Goal: Task Accomplishment & Management: Complete application form

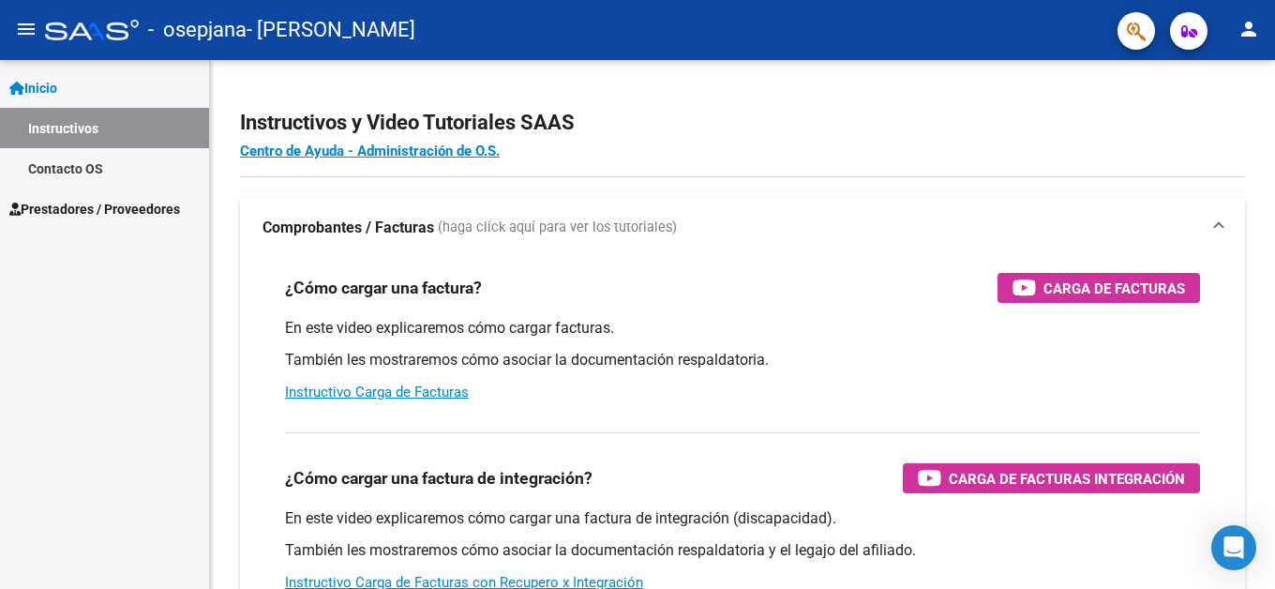
click at [68, 209] on span "Prestadores / Proveedores" at bounding box center [94, 209] width 171 height 21
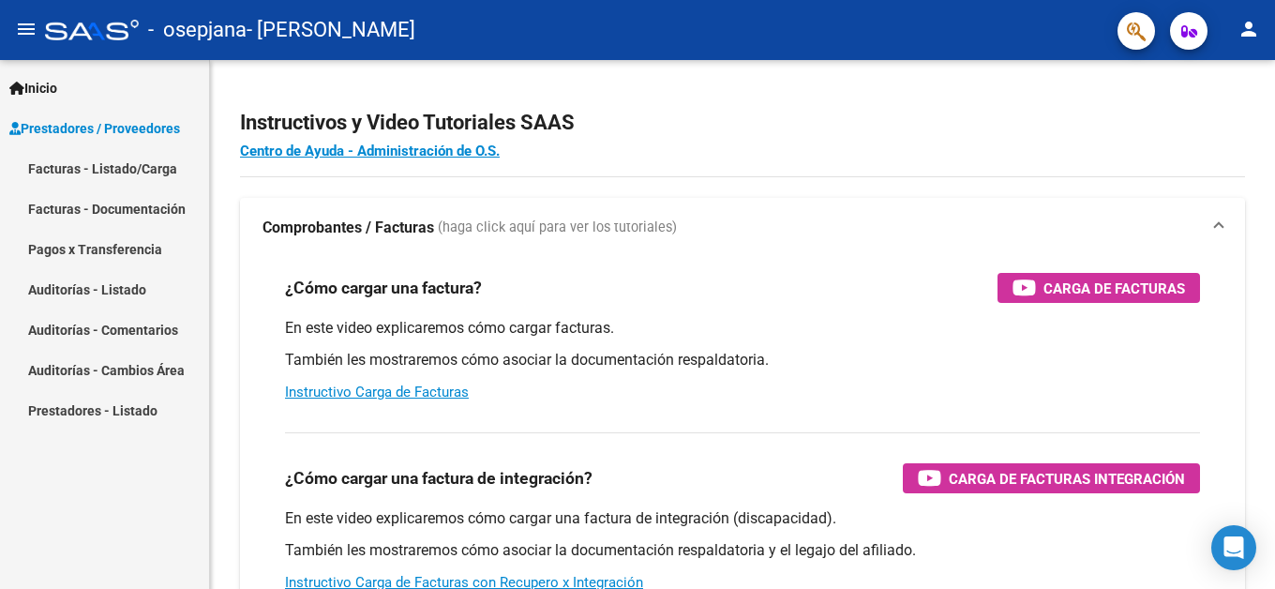
click at [78, 177] on link "Facturas - Listado/Carga" at bounding box center [104, 168] width 209 height 40
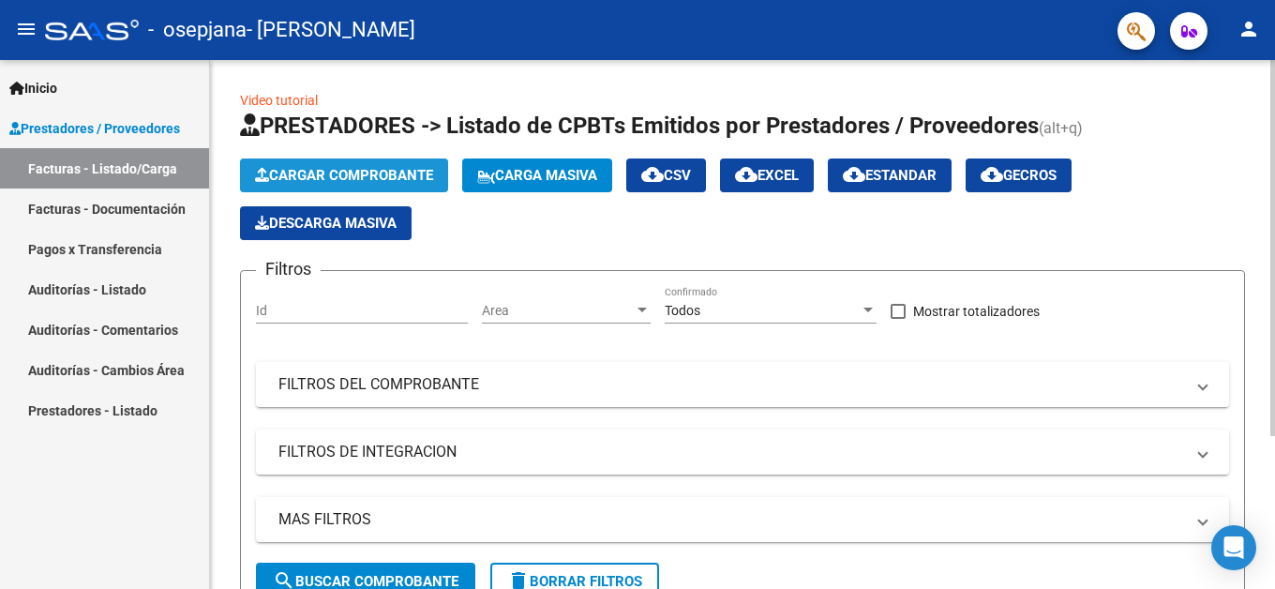
click at [306, 175] on span "Cargar Comprobante" at bounding box center [344, 175] width 178 height 17
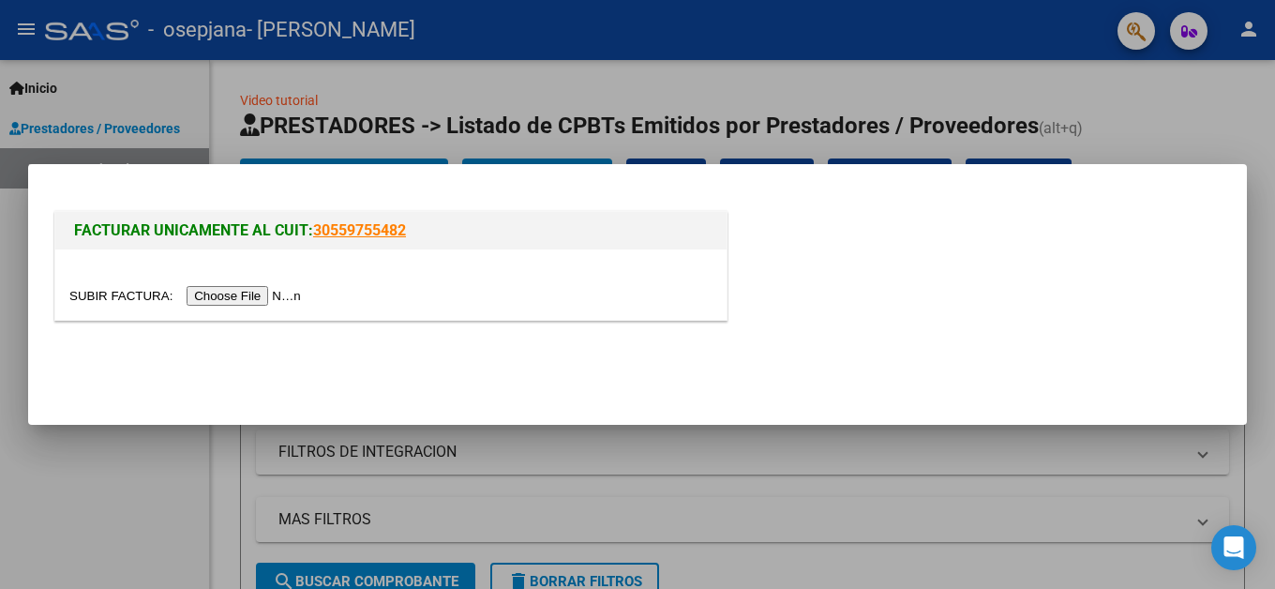
click at [230, 294] on input "file" at bounding box center [187, 296] width 237 height 20
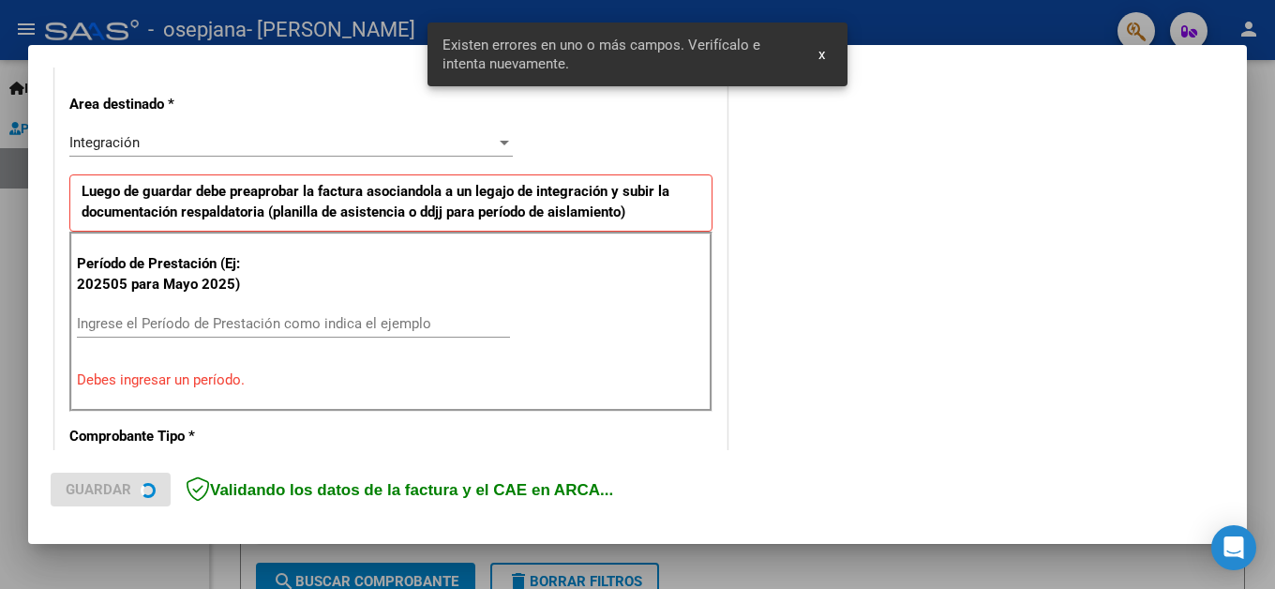
scroll to position [427, 0]
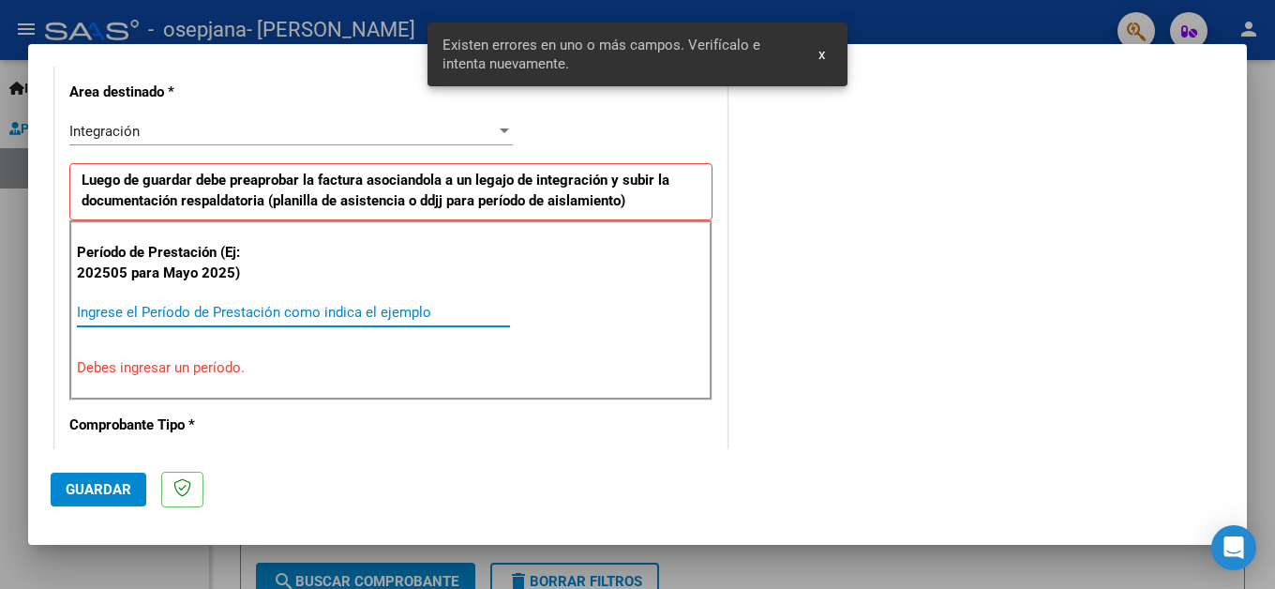
click at [113, 313] on input "Ingrese el Período de Prestación como indica el ejemplo" at bounding box center [293, 312] width 433 height 17
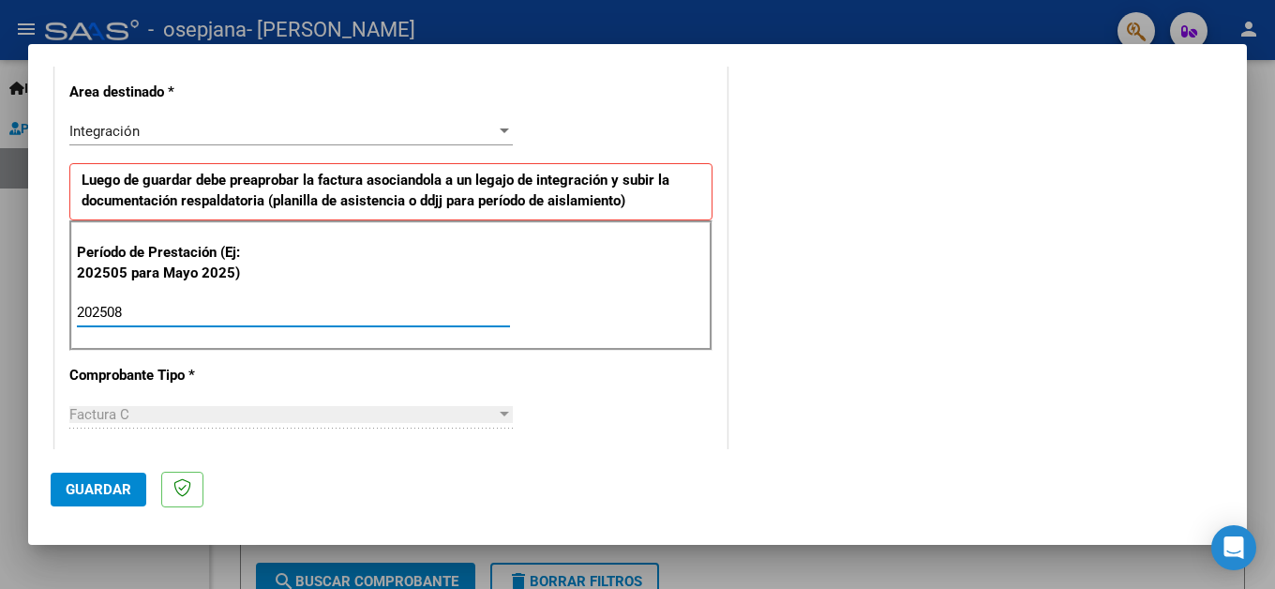
type input "202508"
click at [79, 488] on span "Guardar" at bounding box center [99, 489] width 66 height 17
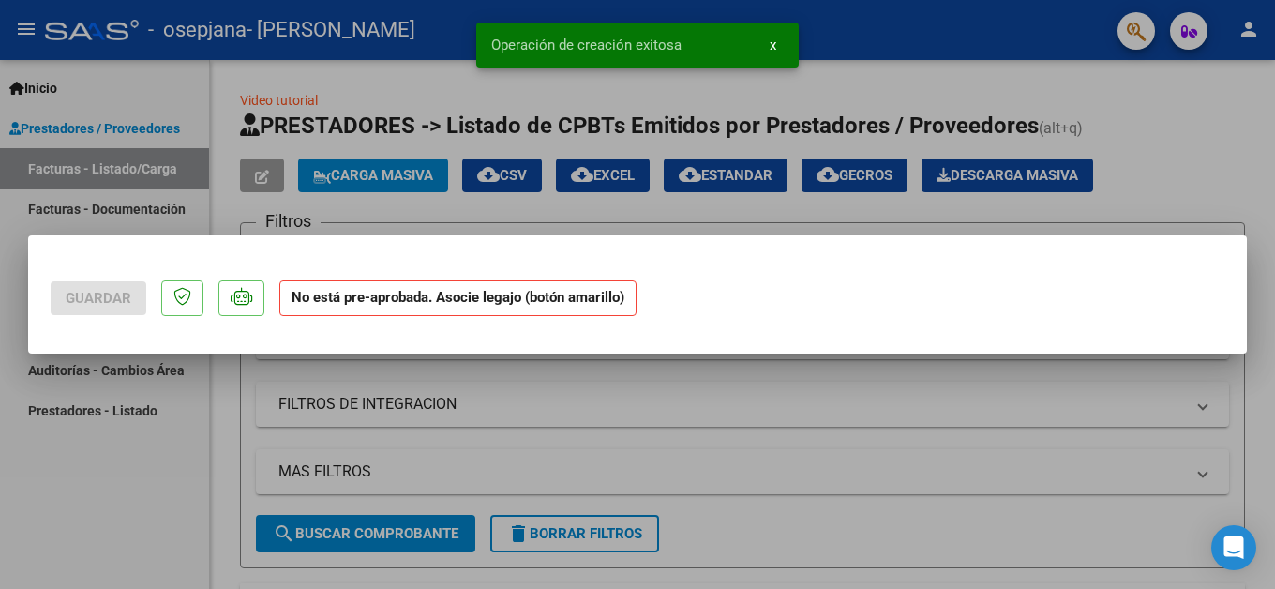
scroll to position [0, 0]
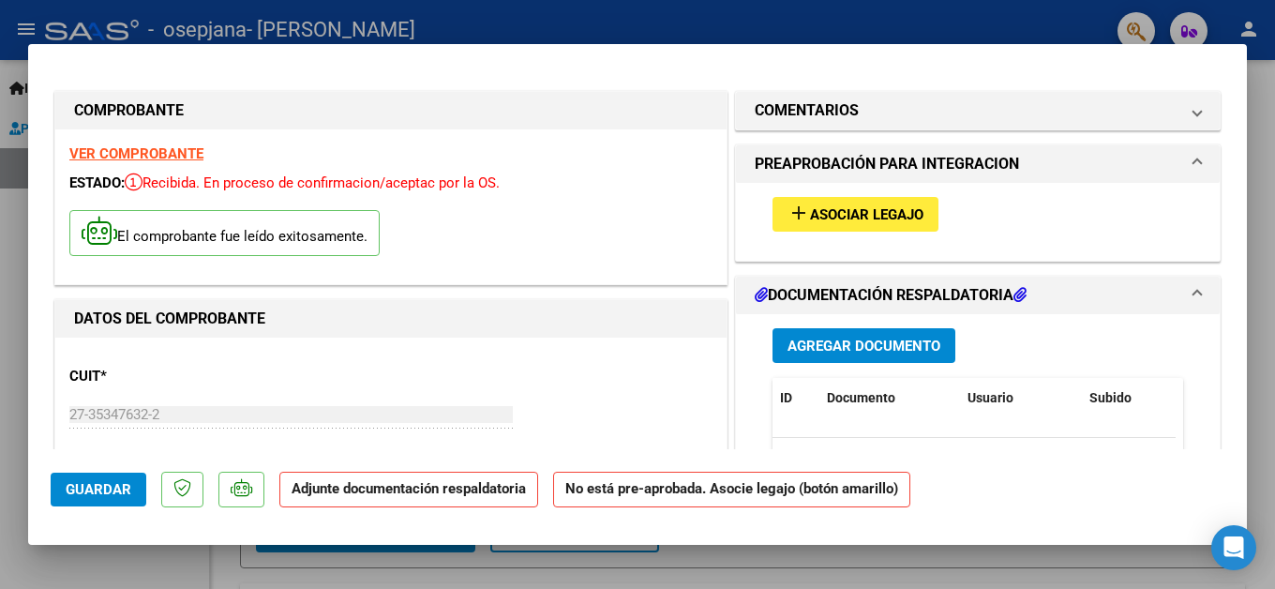
click at [875, 203] on button "add Asociar Legajo" at bounding box center [856, 214] width 166 height 35
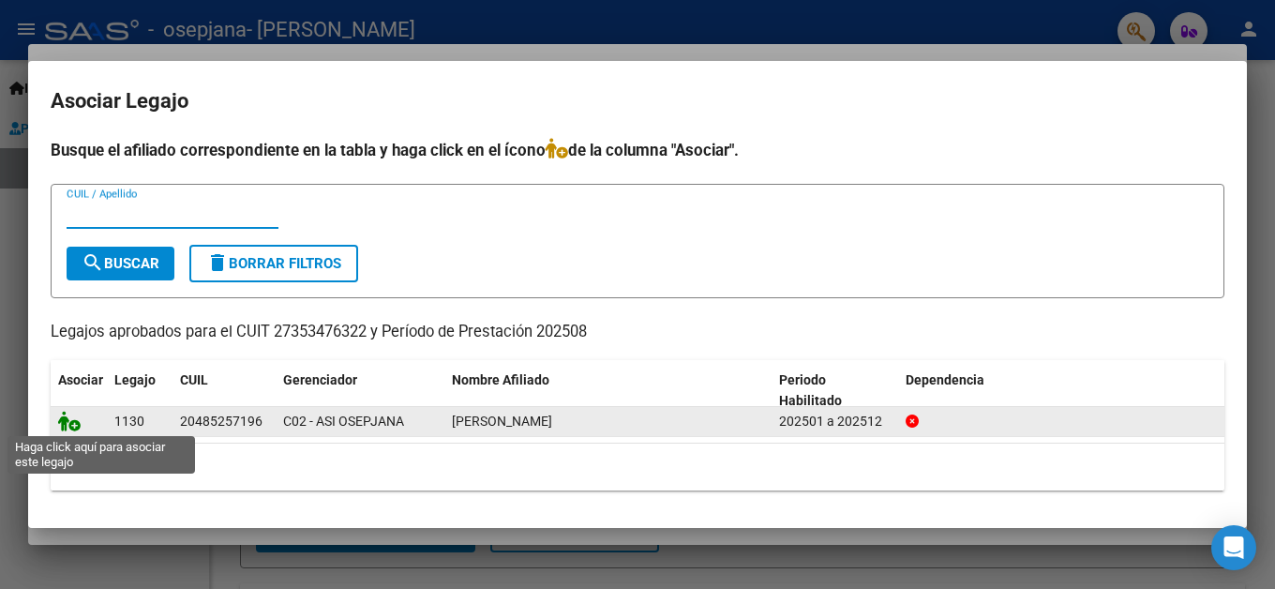
click at [75, 428] on icon at bounding box center [69, 421] width 23 height 21
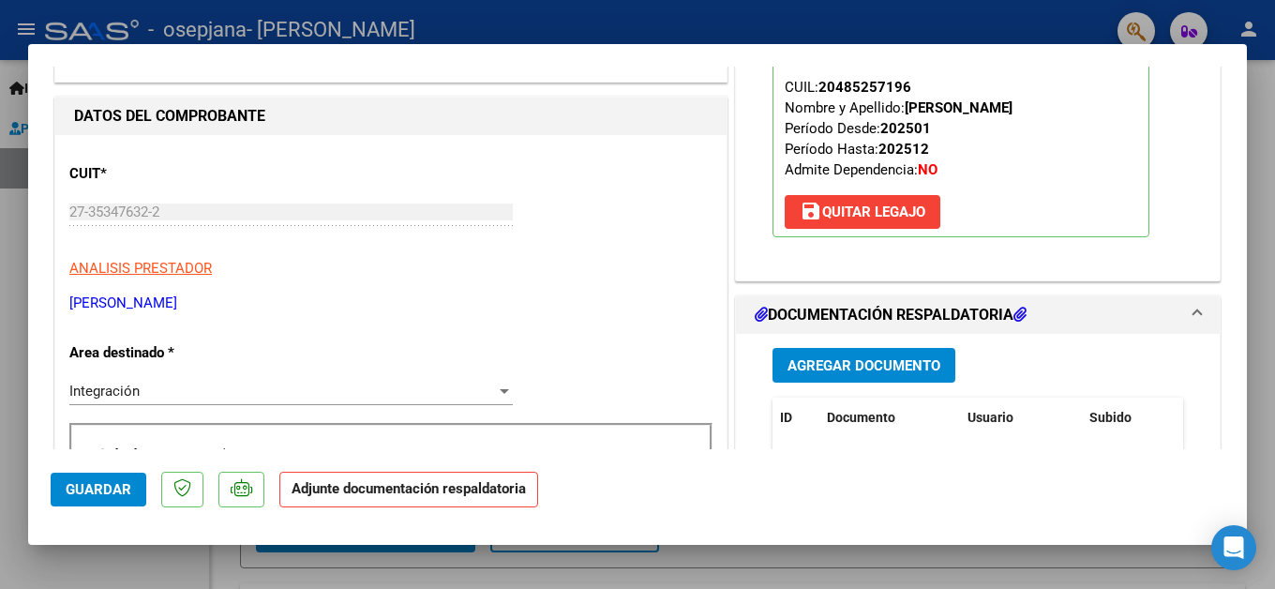
scroll to position [281, 0]
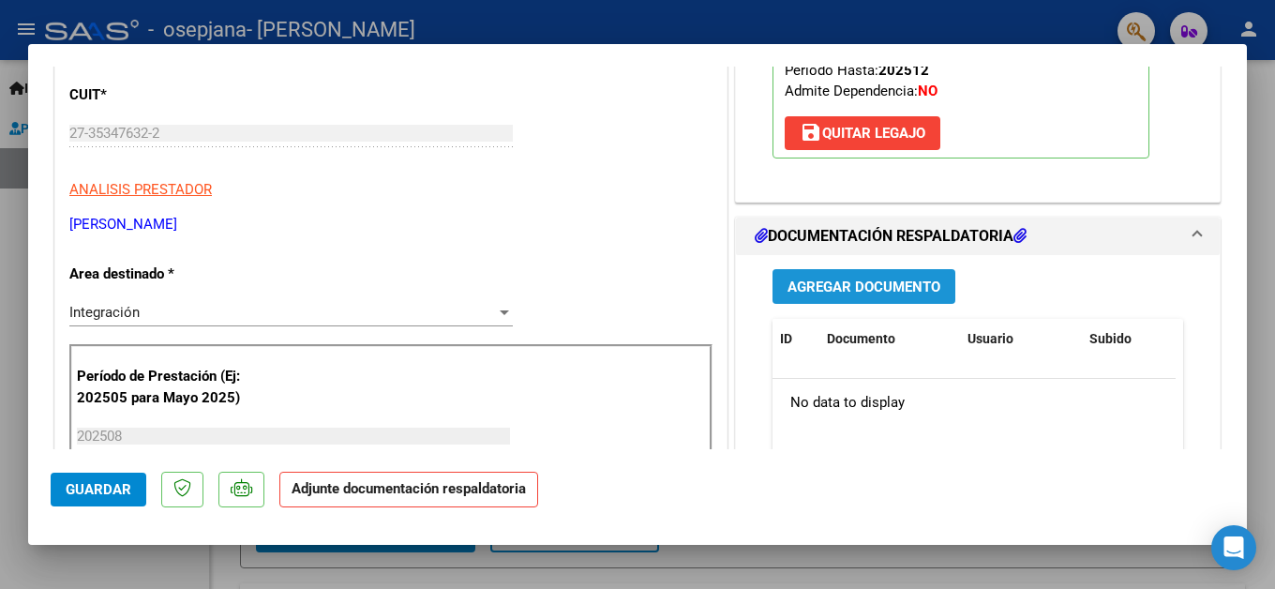
click at [887, 281] on span "Agregar Documento" at bounding box center [864, 286] width 153 height 17
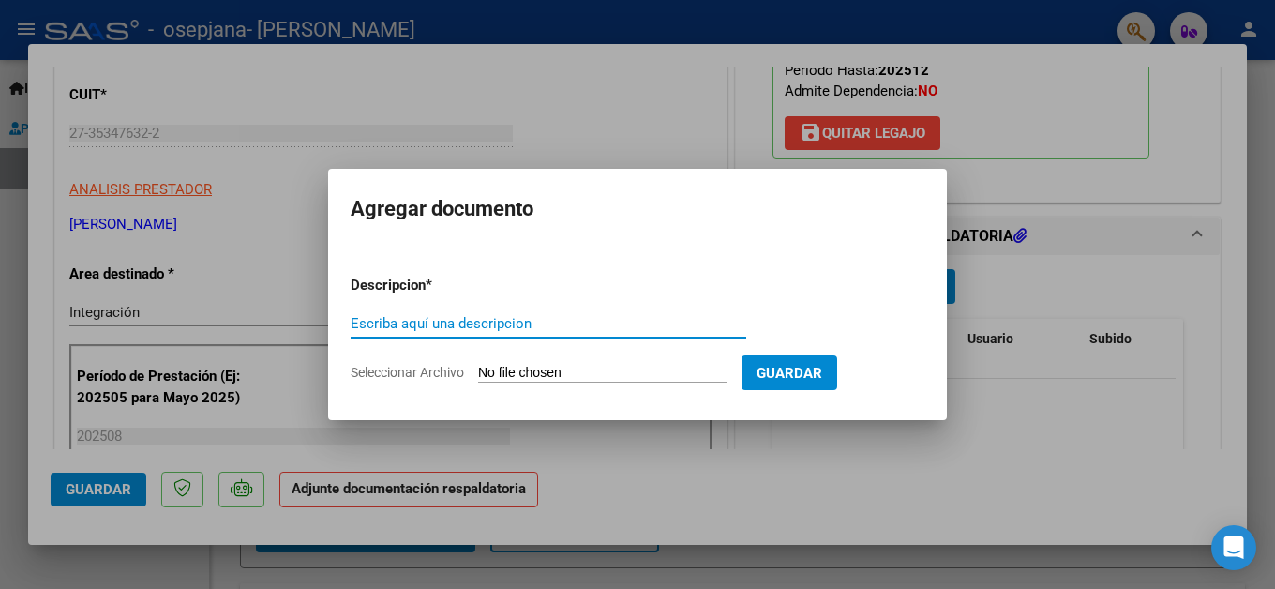
click at [564, 366] on input "Seleccionar Archivo" at bounding box center [602, 374] width 248 height 18
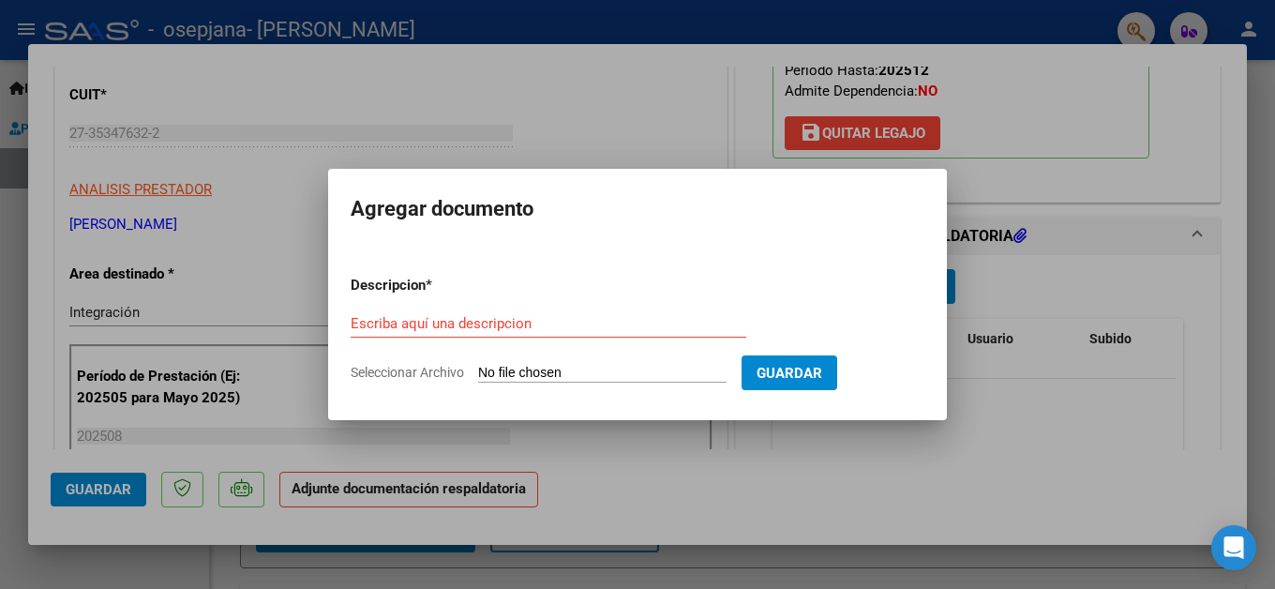
type input "C:\fakepath\CAE [DATE]- [PERSON_NAME].pdf"
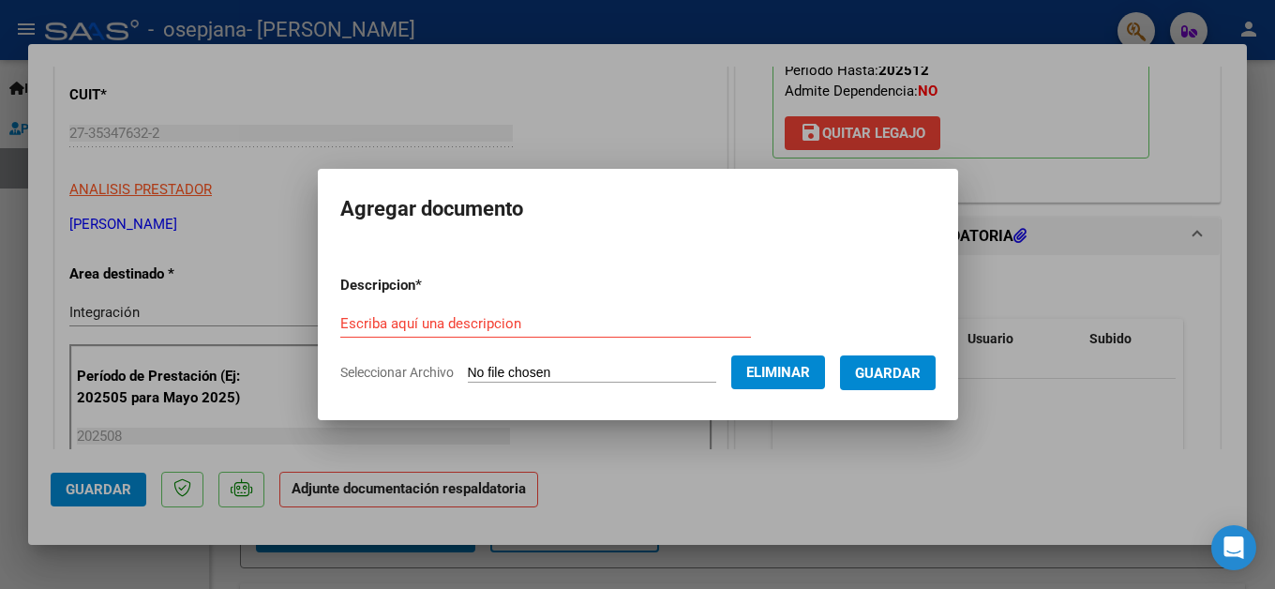
click at [445, 321] on input "Escriba aquí una descripcion" at bounding box center [545, 323] width 411 height 17
type input "A"
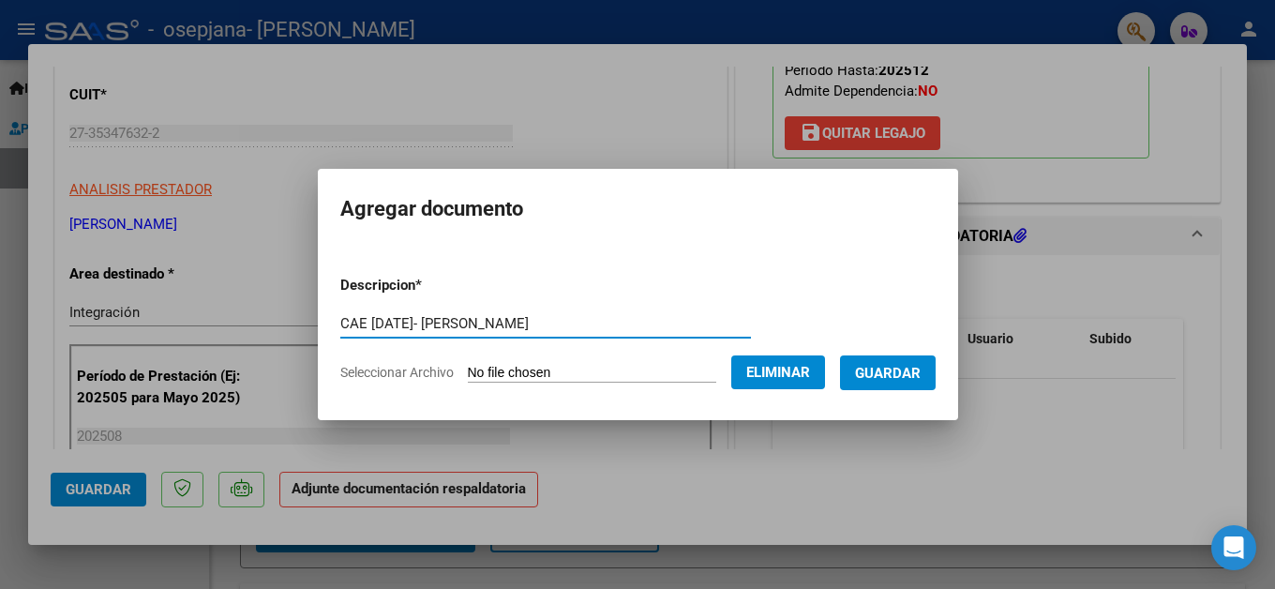
type input "CAE [DATE]- [PERSON_NAME]"
click at [901, 366] on span "Guardar" at bounding box center [888, 373] width 66 height 17
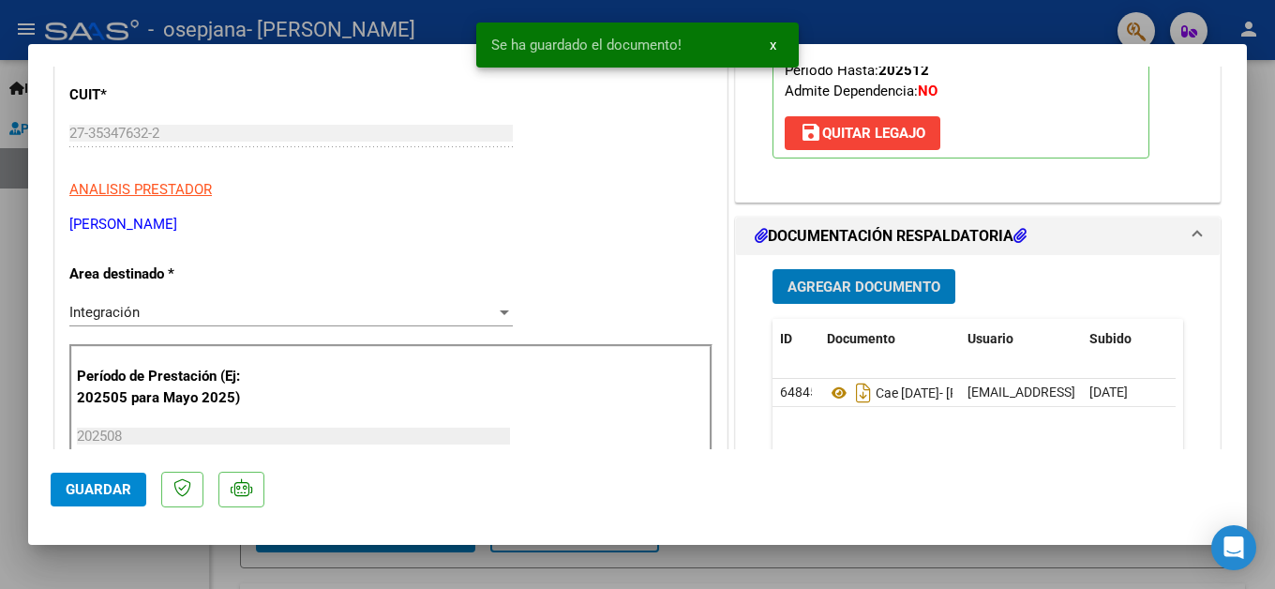
click at [868, 274] on button "Agregar Documento" at bounding box center [864, 286] width 183 height 35
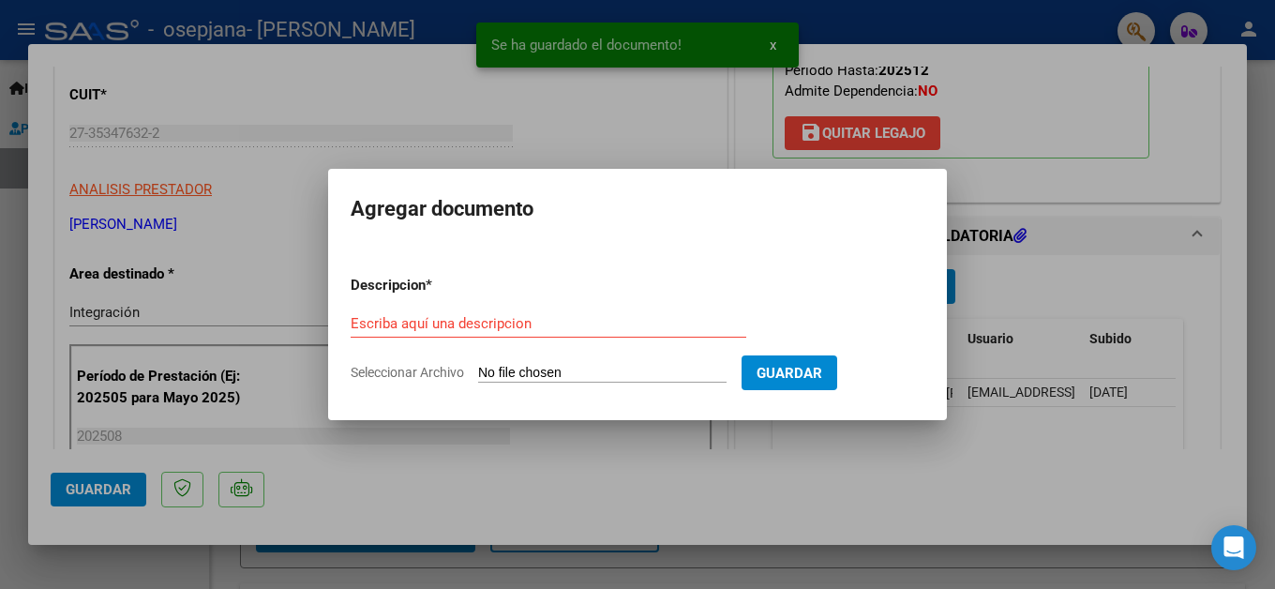
click at [615, 376] on input "Seleccionar Archivo" at bounding box center [602, 374] width 248 height 18
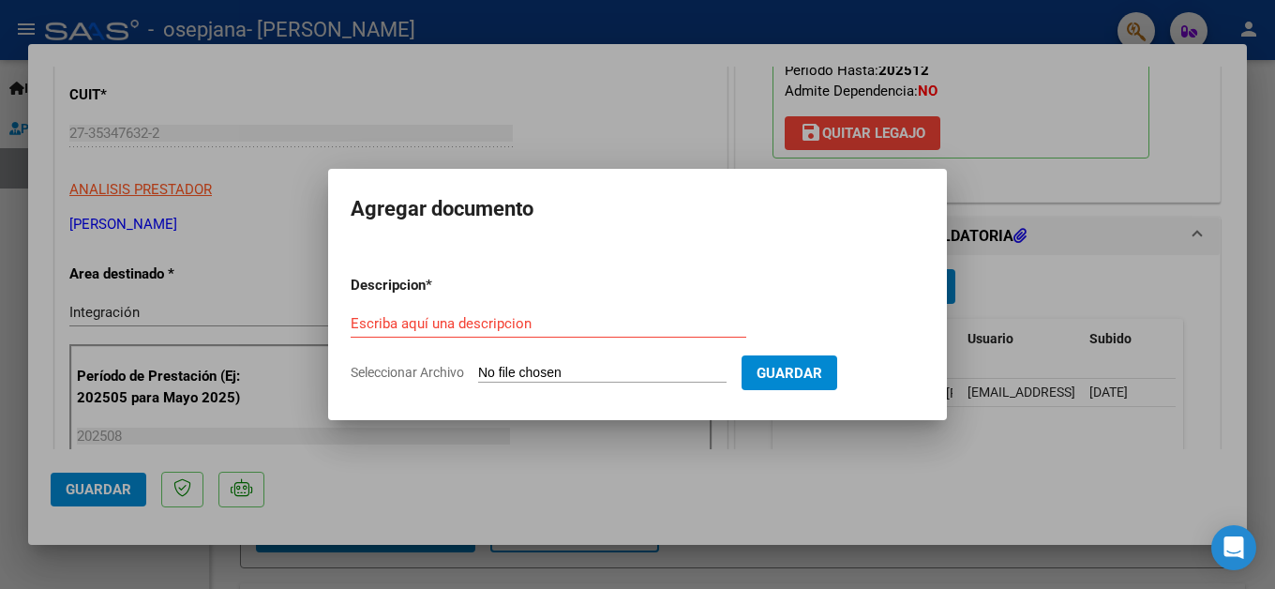
type input "C:\fakepath\Planilla [DATE]- [PERSON_NAME].pdf"
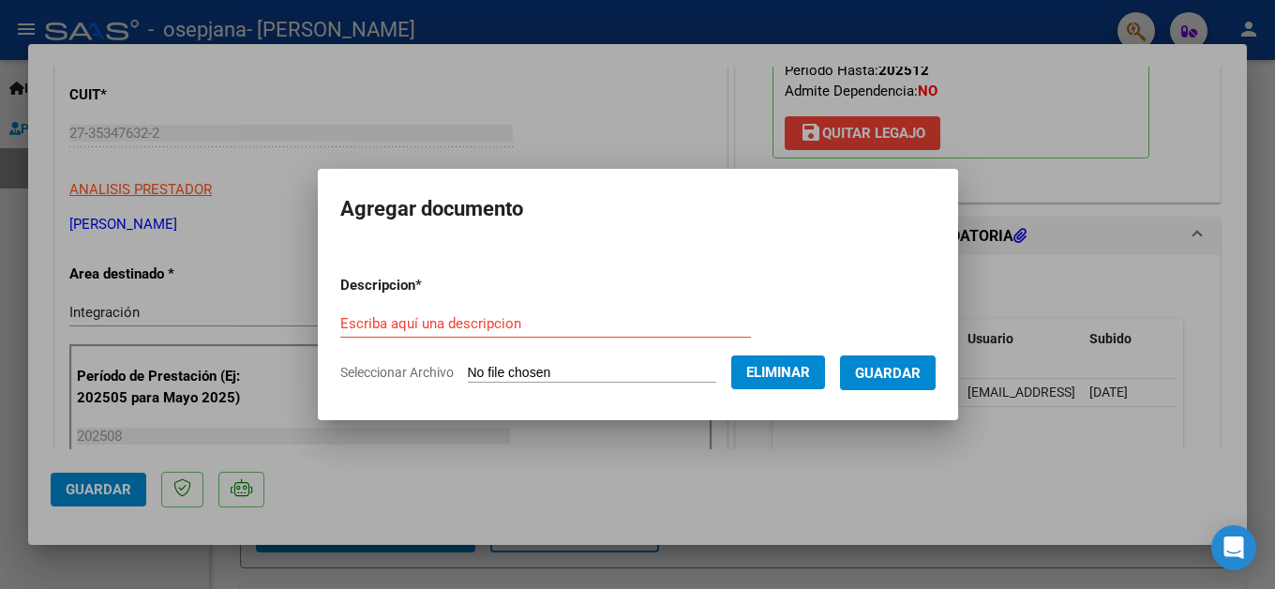
click at [400, 310] on div "Escriba aquí una descripcion" at bounding box center [545, 323] width 411 height 28
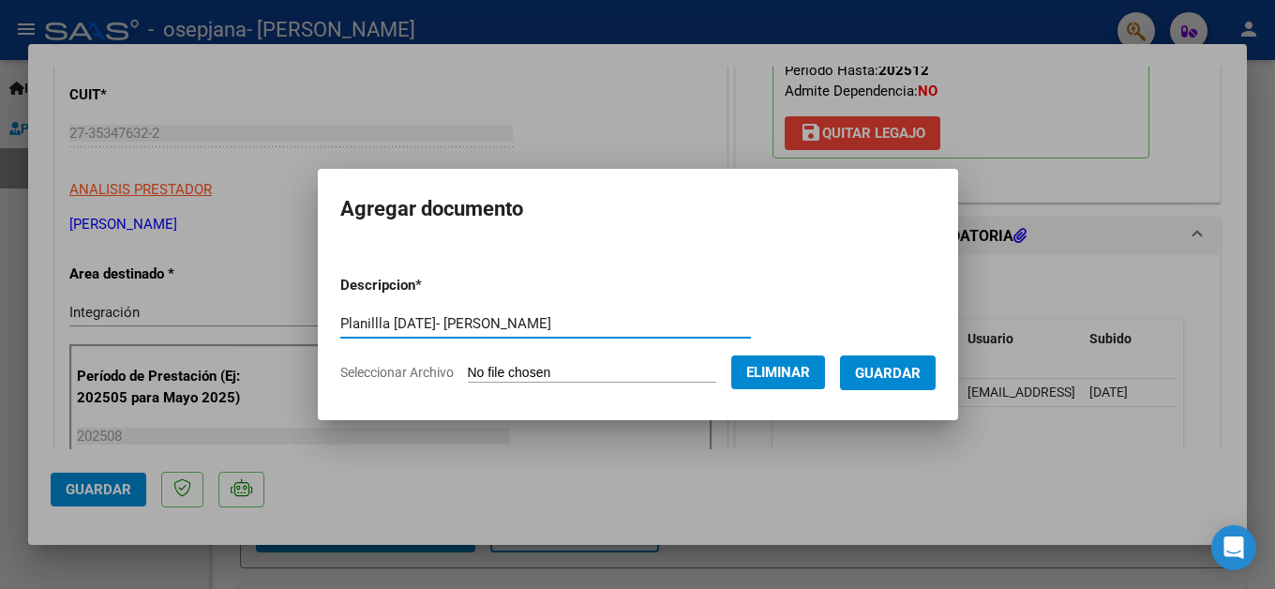
type input "Planillla [DATE]- [PERSON_NAME]"
click at [893, 375] on span "Guardar" at bounding box center [888, 373] width 66 height 17
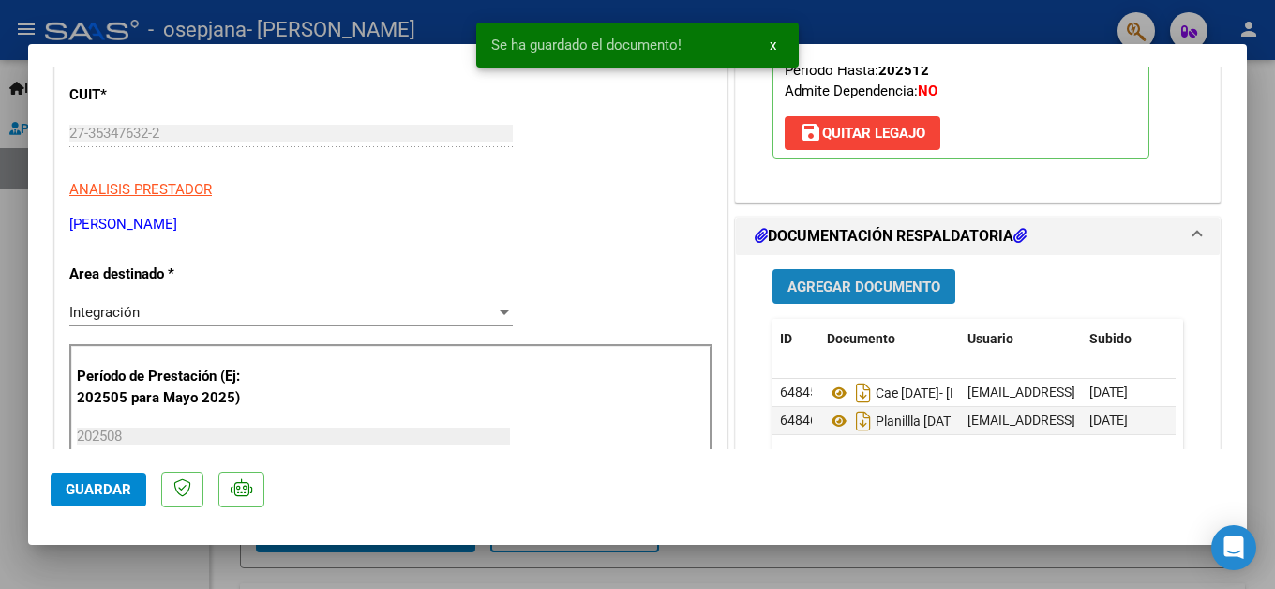
click at [848, 286] on span "Agregar Documento" at bounding box center [864, 286] width 153 height 17
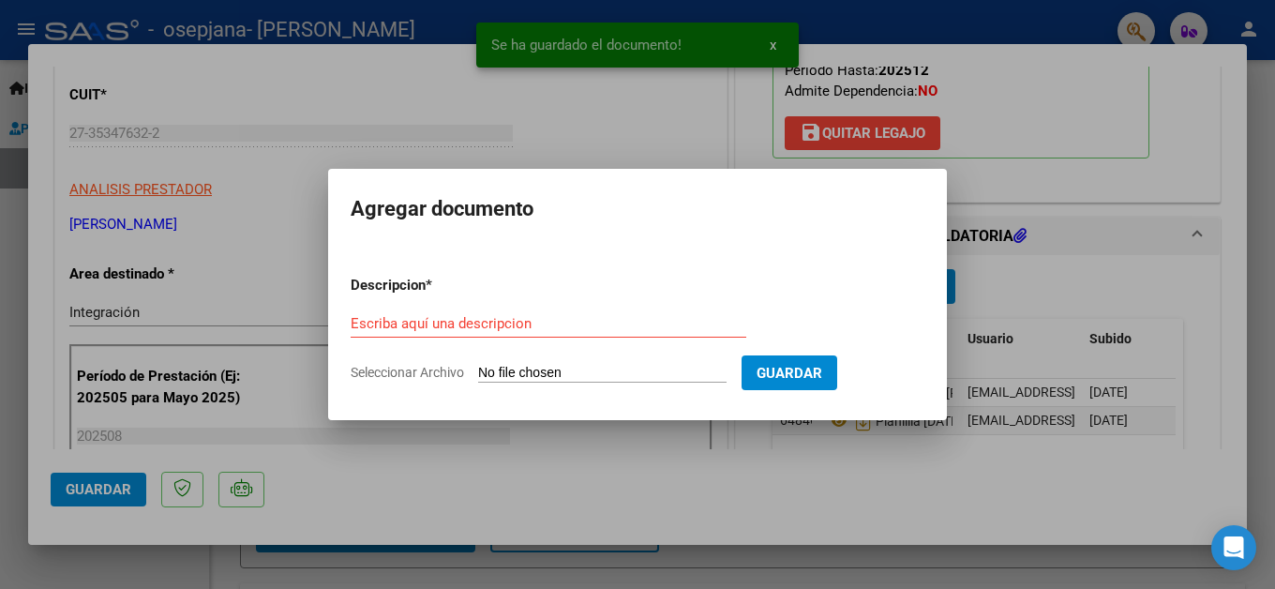
click at [544, 375] on input "Seleccionar Archivo" at bounding box center [602, 374] width 248 height 18
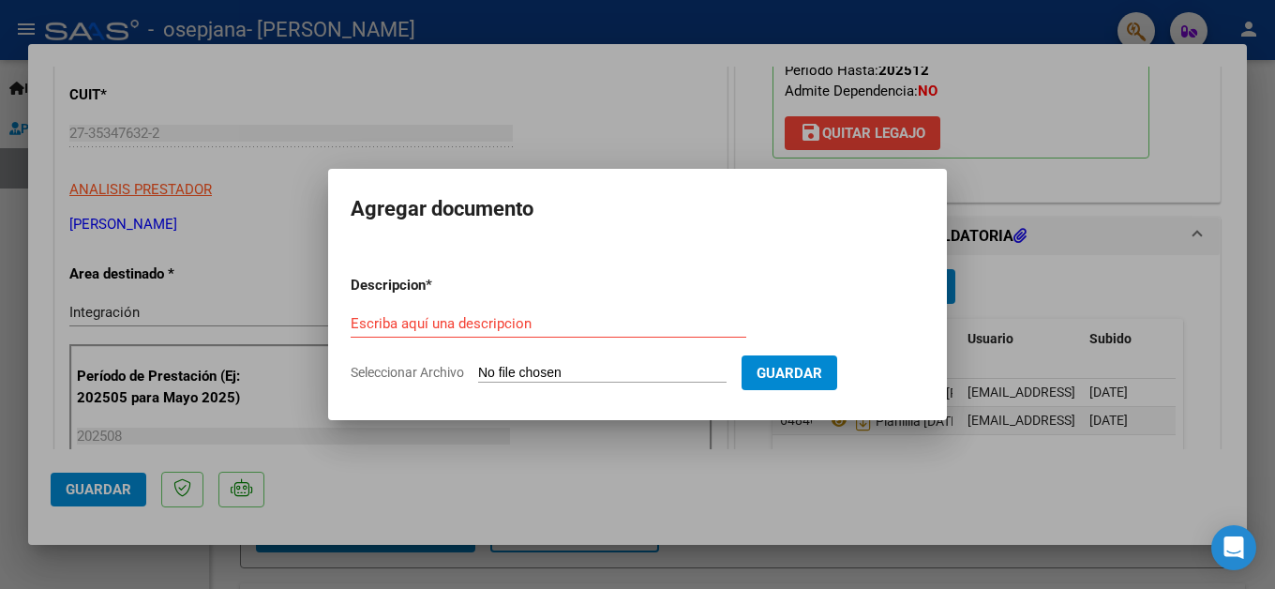
type input "C:\fakepath\OP 78841- [PERSON_NAME].pdf"
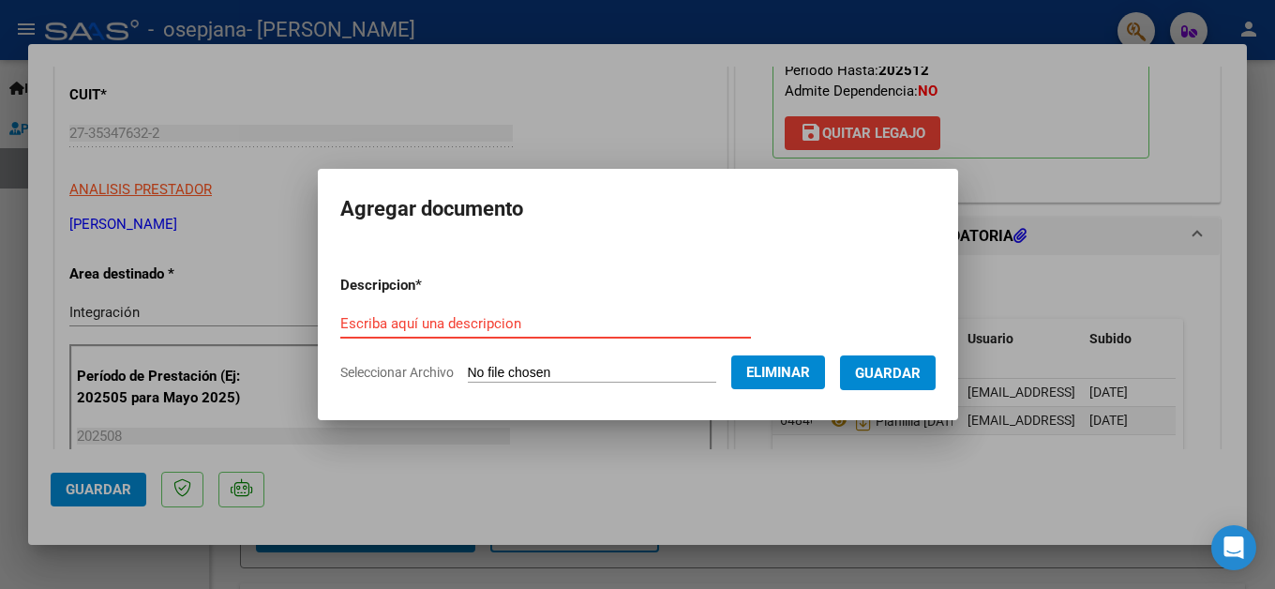
click at [434, 331] on input "Escriba aquí una descripcion" at bounding box center [545, 323] width 411 height 17
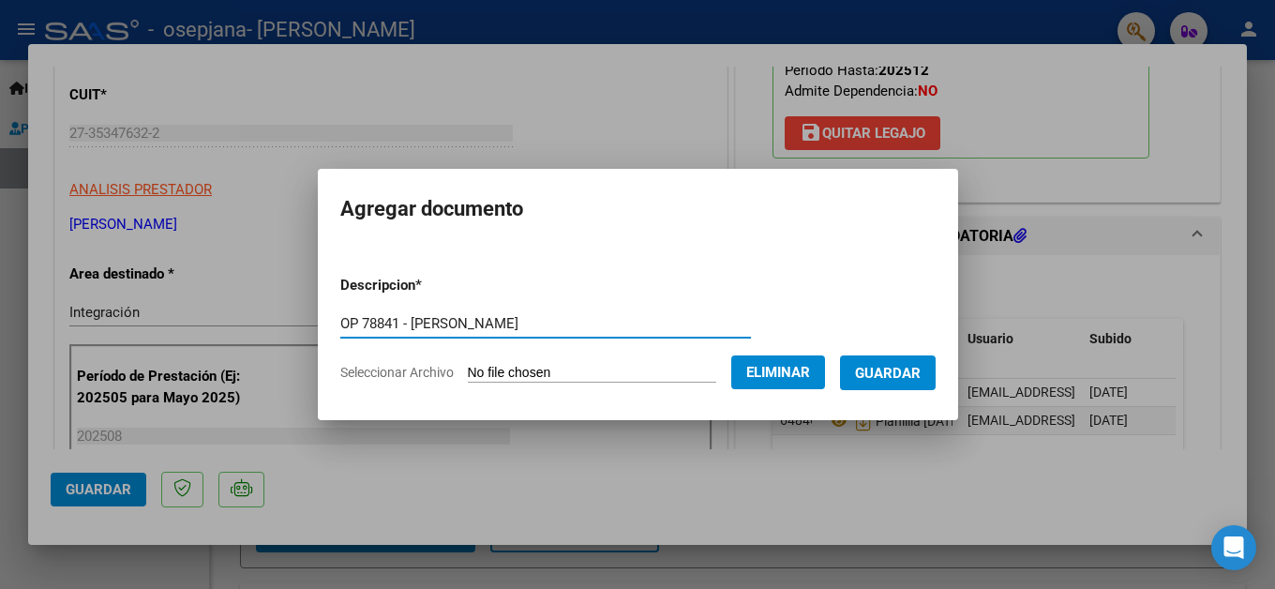
type input "OP 78841 - [PERSON_NAME]"
click at [921, 373] on span "Guardar" at bounding box center [888, 373] width 66 height 17
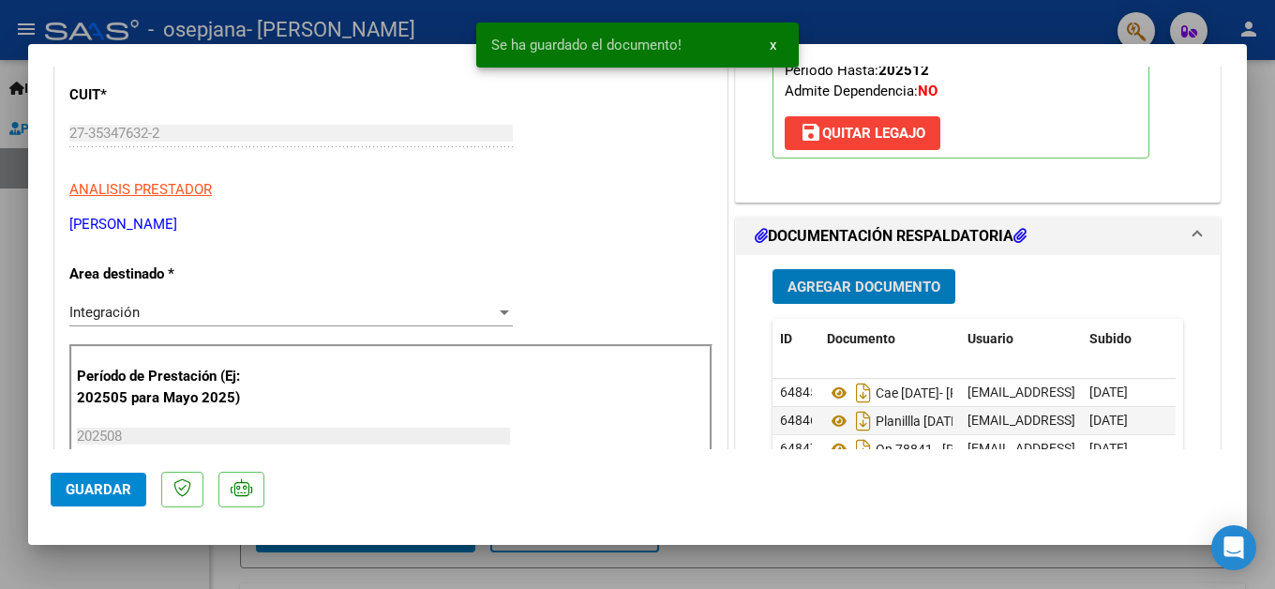
click at [814, 264] on div "Agregar Documento ID Documento Usuario Subido Acción 64845 Cae [DATE]- Aquino T…" at bounding box center [977, 442] width 439 height 374
click at [819, 277] on button "Agregar Documento" at bounding box center [864, 286] width 183 height 35
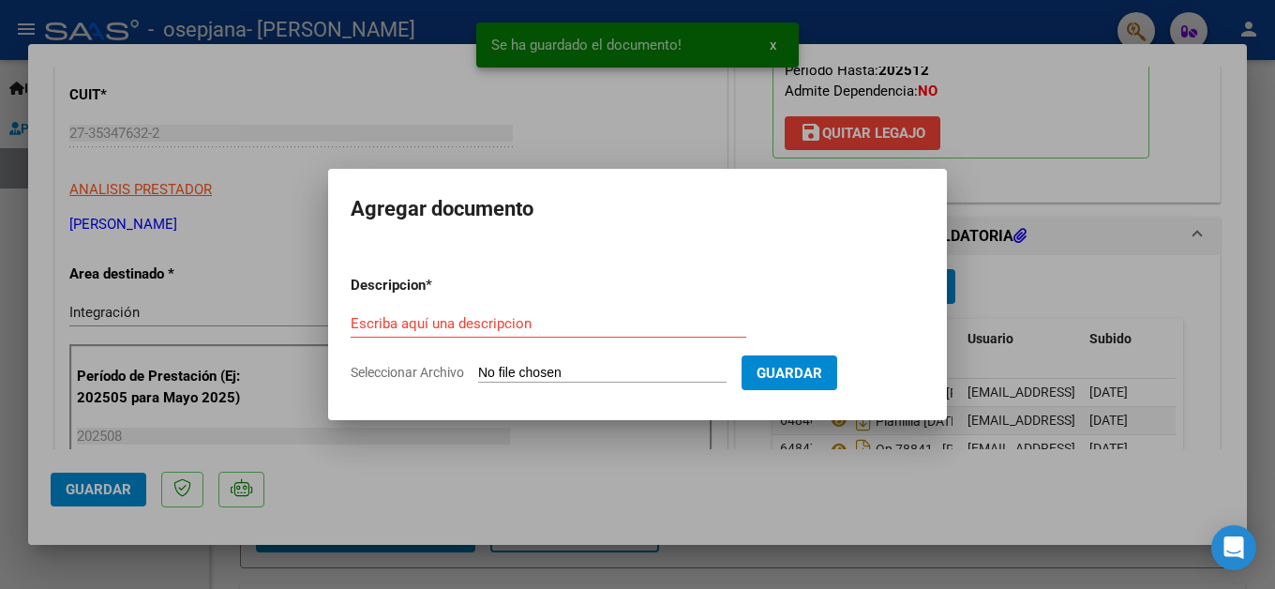
click at [567, 375] on input "Seleccionar Archivo" at bounding box center [602, 374] width 248 height 18
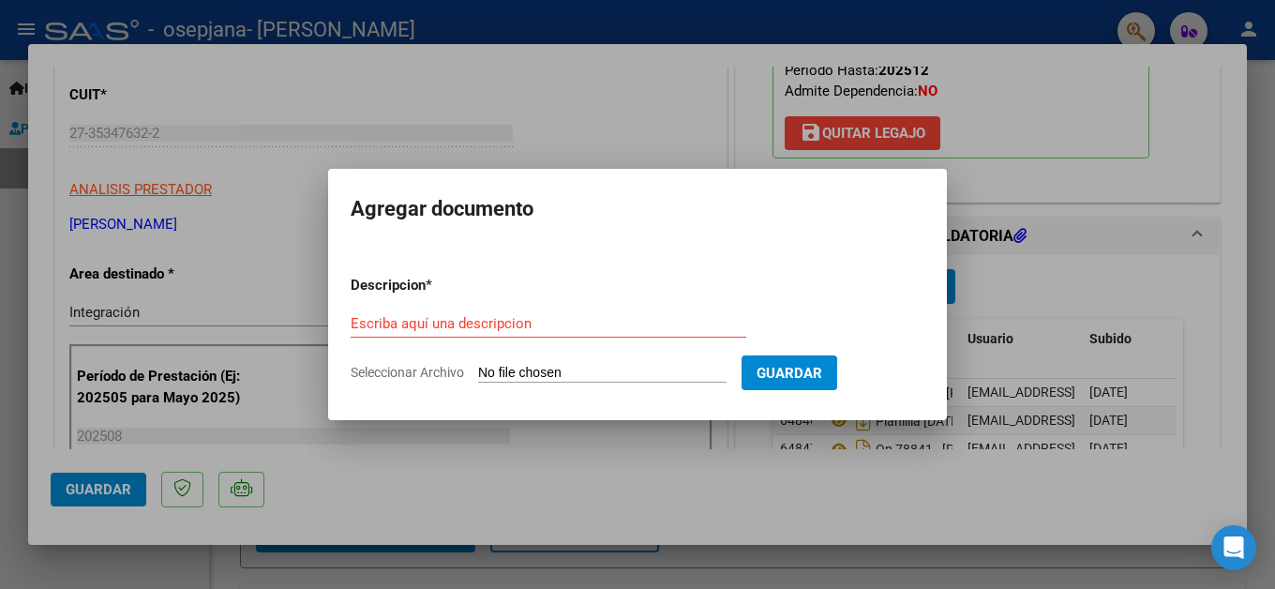
type input "C:\fakepath\Recibo X de OP 78841- [PERSON_NAME].pdf"
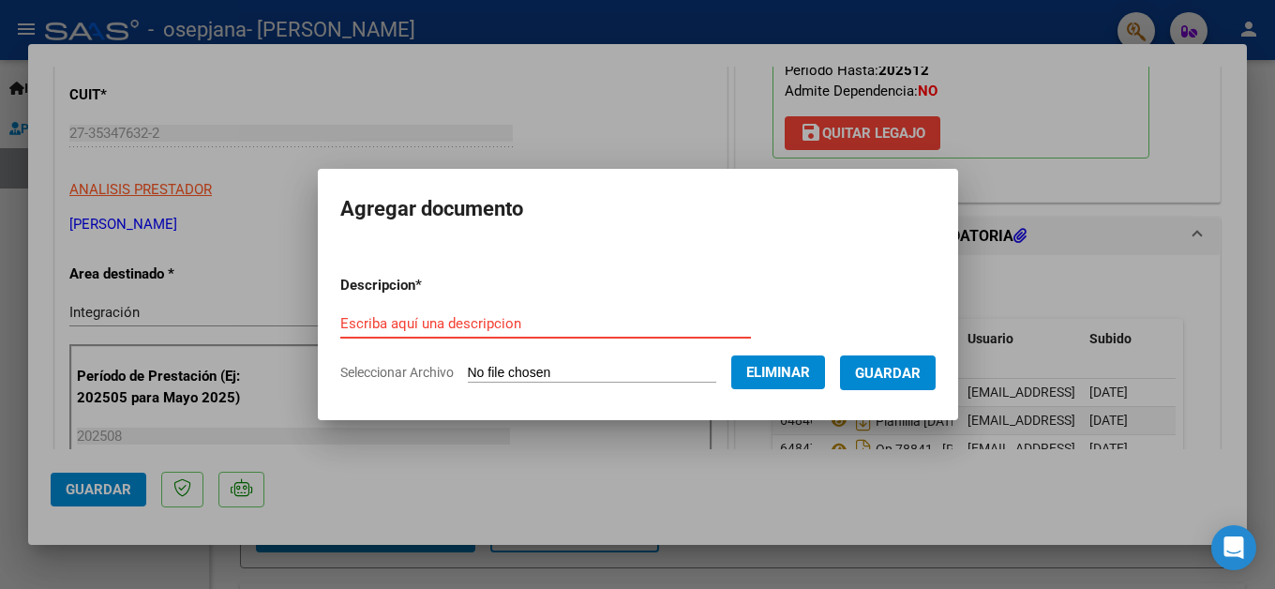
click at [400, 322] on input "Escriba aquí una descripcion" at bounding box center [545, 323] width 411 height 17
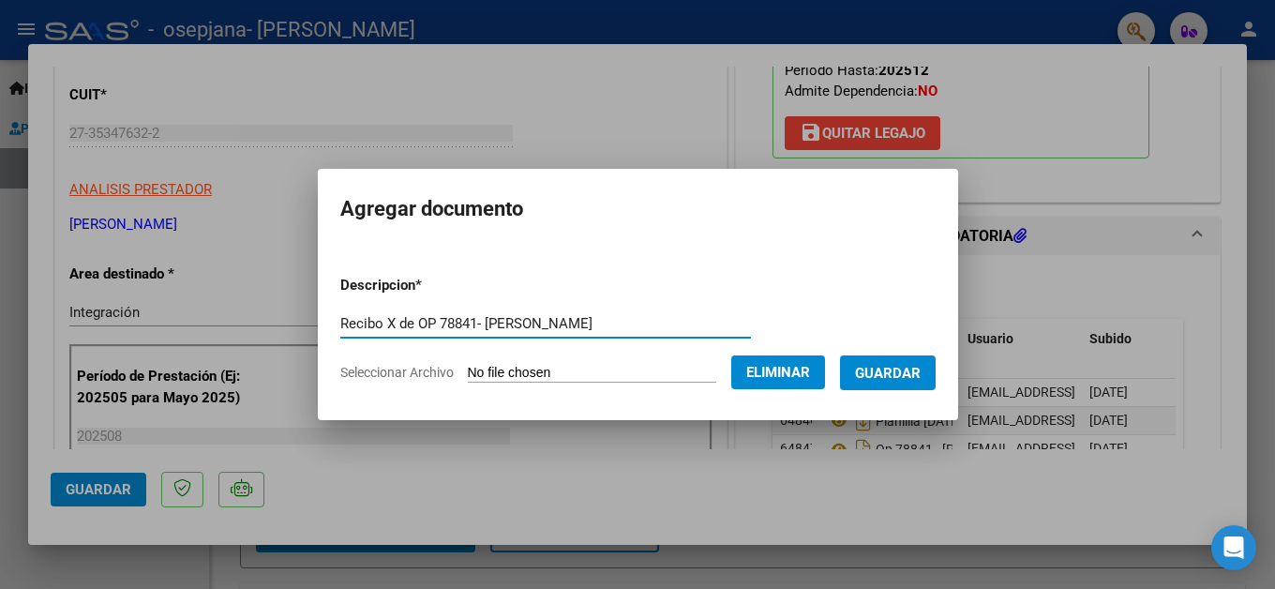
type input "Recibo X de OP 78841- [PERSON_NAME]"
click at [903, 379] on span "Guardar" at bounding box center [888, 373] width 66 height 17
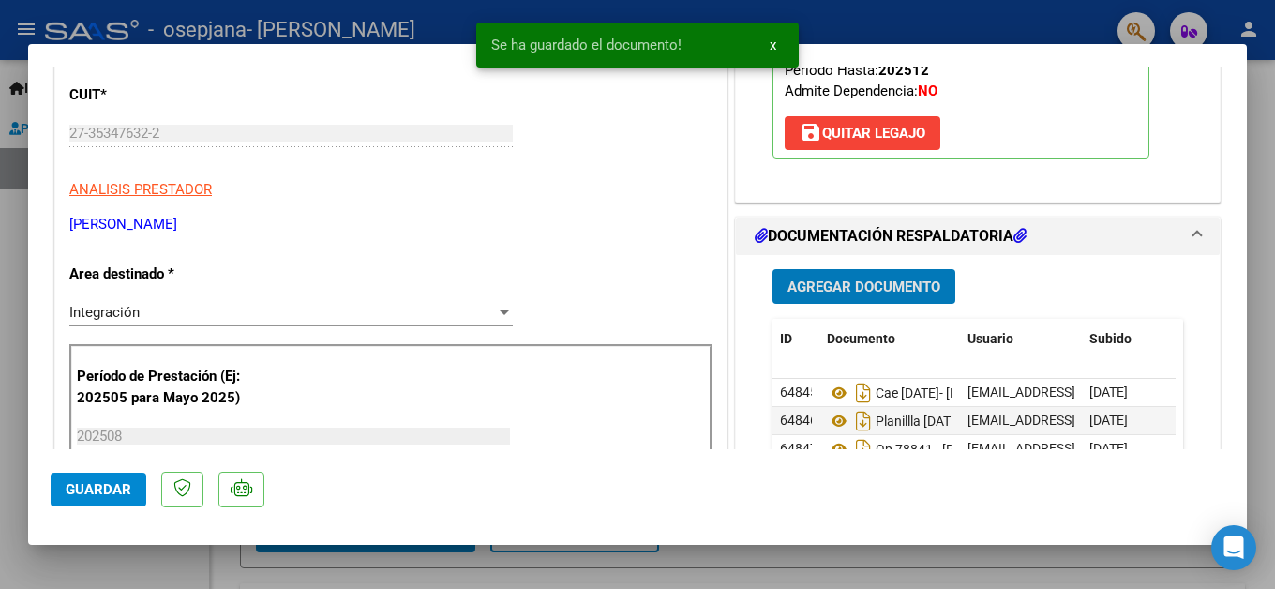
click at [122, 487] on span "Guardar" at bounding box center [99, 489] width 66 height 17
click at [126, 481] on span "Guardar" at bounding box center [99, 489] width 66 height 17
